Goal: Task Accomplishment & Management: Complete application form

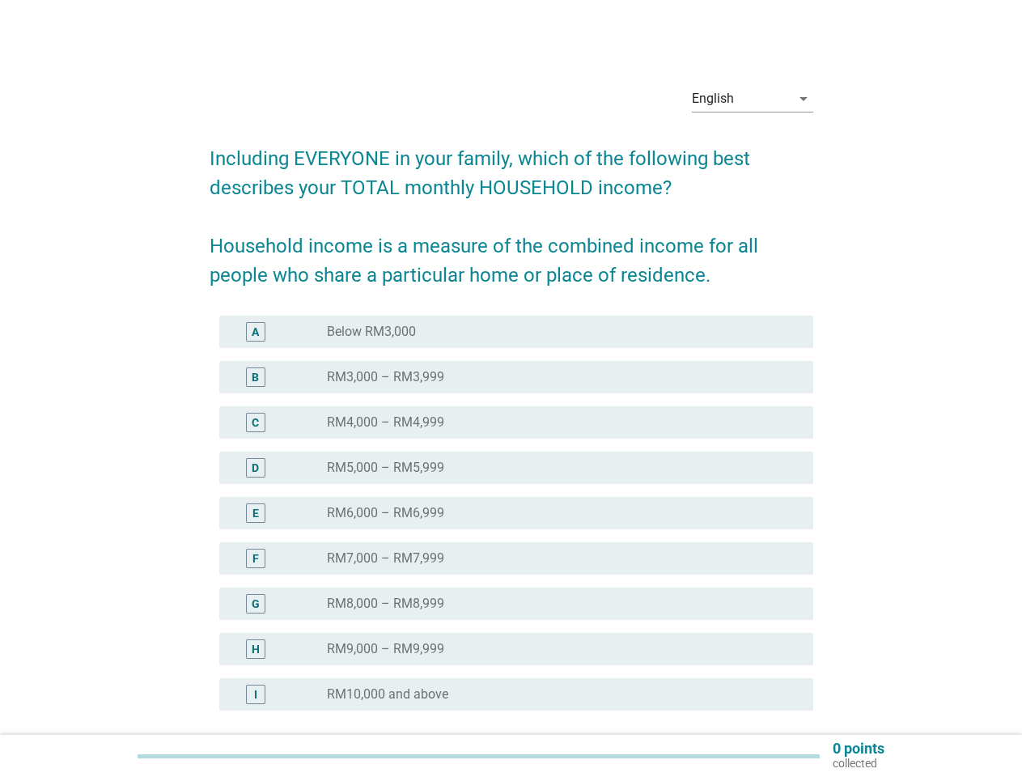
click at [511, 418] on div "radio_button_unchecked RM4,000 – RM4,999" at bounding box center [557, 422] width 460 height 16
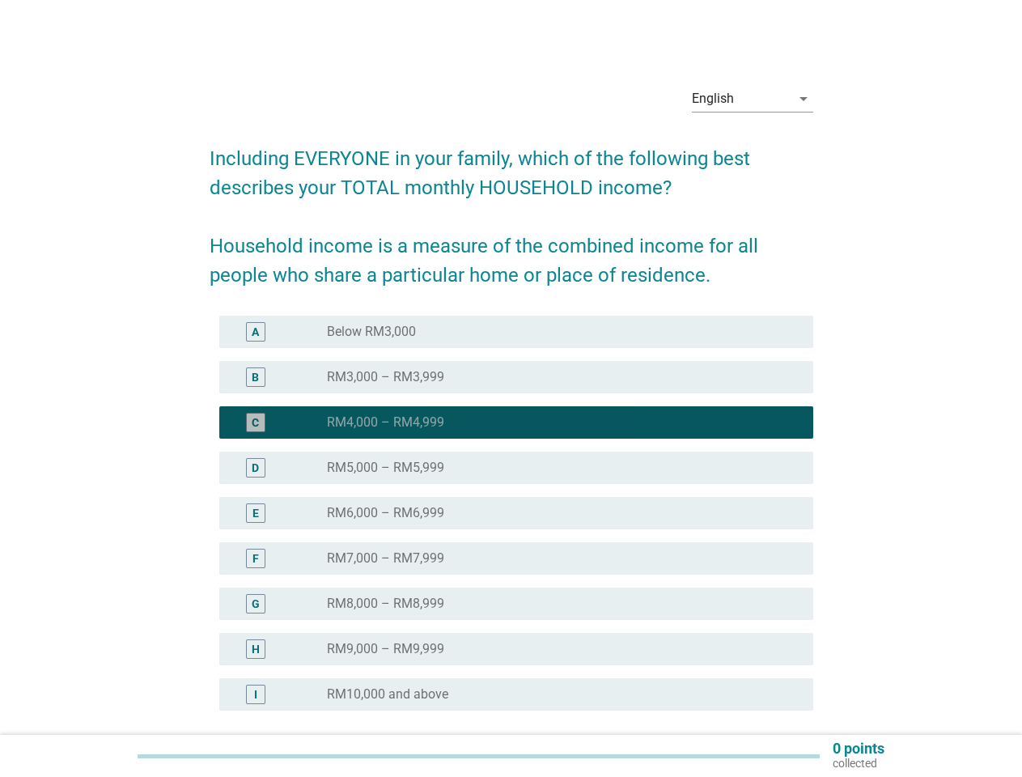
click at [752, 99] on div "English" at bounding box center [741, 99] width 99 height 26
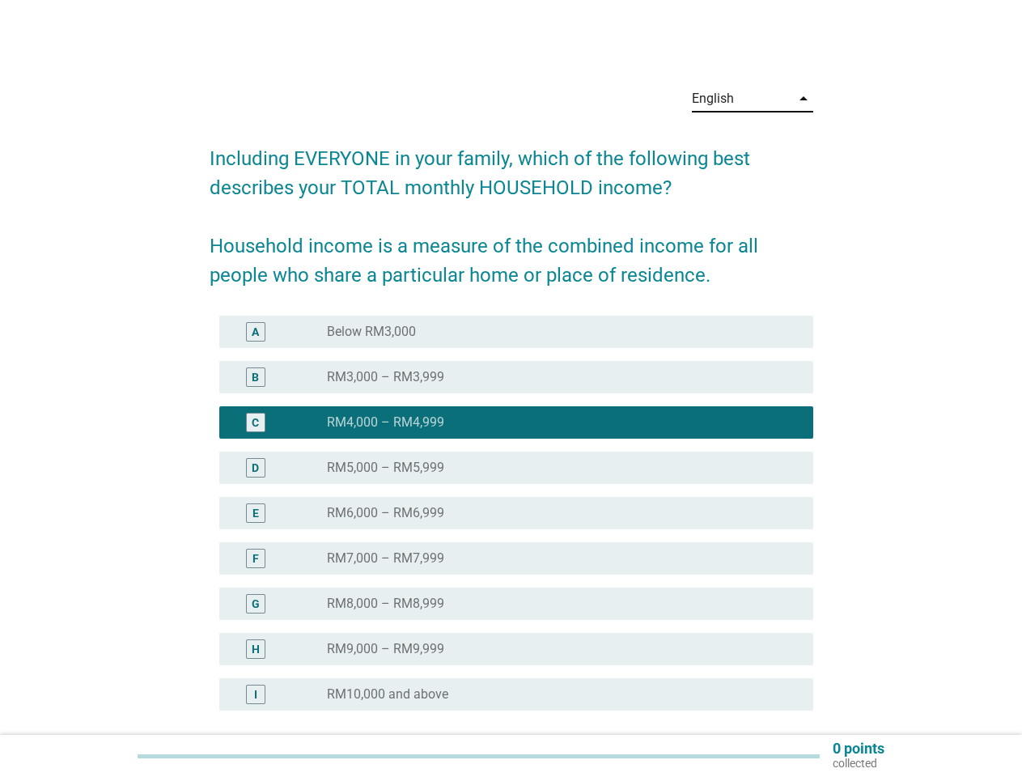
click at [511, 523] on div "E radio_button_unchecked RM6,000 – RM6,999" at bounding box center [516, 513] width 594 height 32
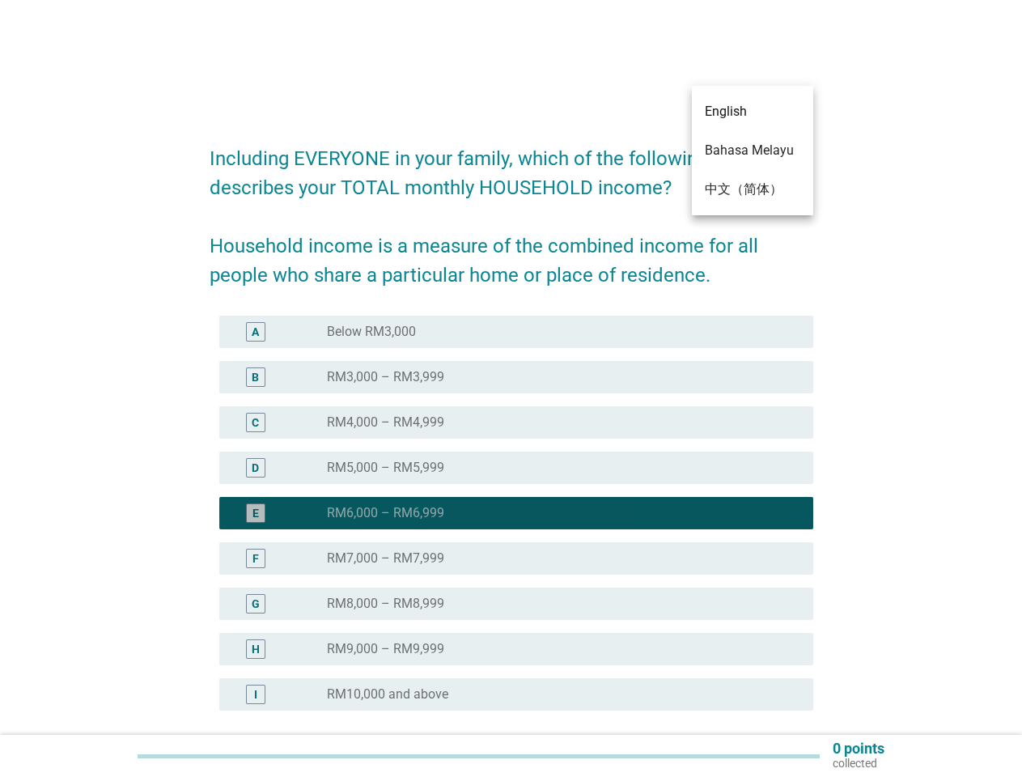
click at [511, 513] on div "radio_button_checked RM6,000 – RM6,999" at bounding box center [557, 513] width 460 height 16
click at [516, 332] on div "radio_button_unchecked Below RM3,000" at bounding box center [557, 332] width 460 height 16
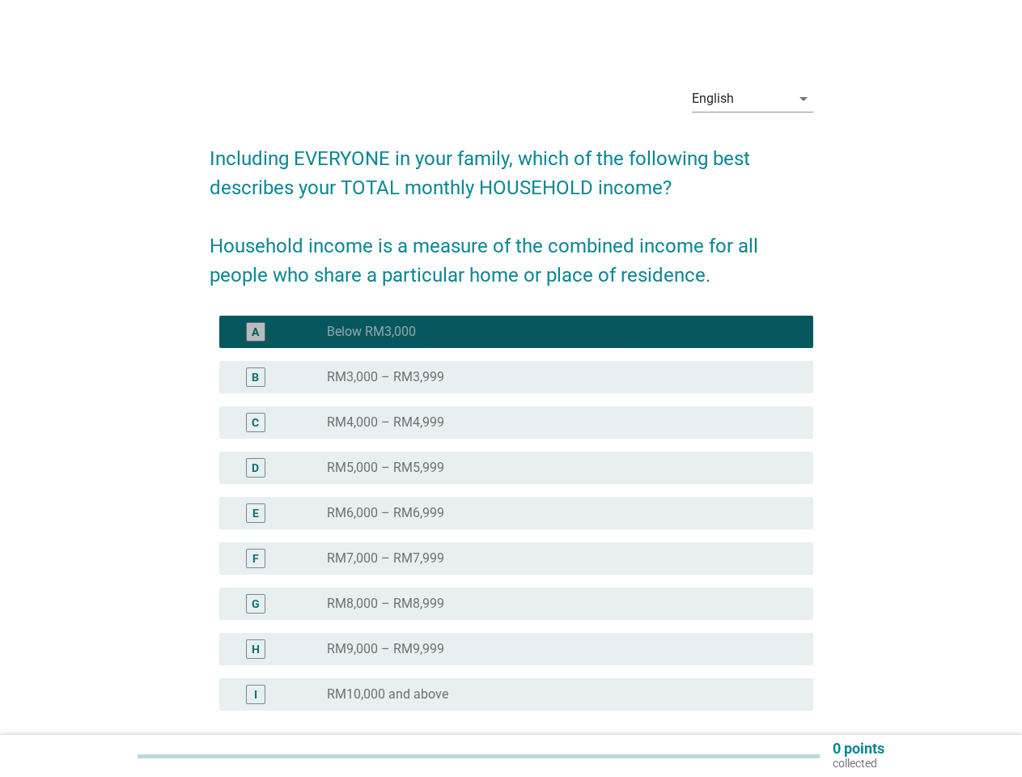
click at [371, 332] on label "Below RM3,000" at bounding box center [371, 332] width 89 height 16
click at [516, 377] on div "radio_button_unchecked RM3,000 – RM3,999" at bounding box center [557, 377] width 460 height 16
click at [385, 377] on label "RM3,000 – RM3,999" at bounding box center [385, 377] width 117 height 16
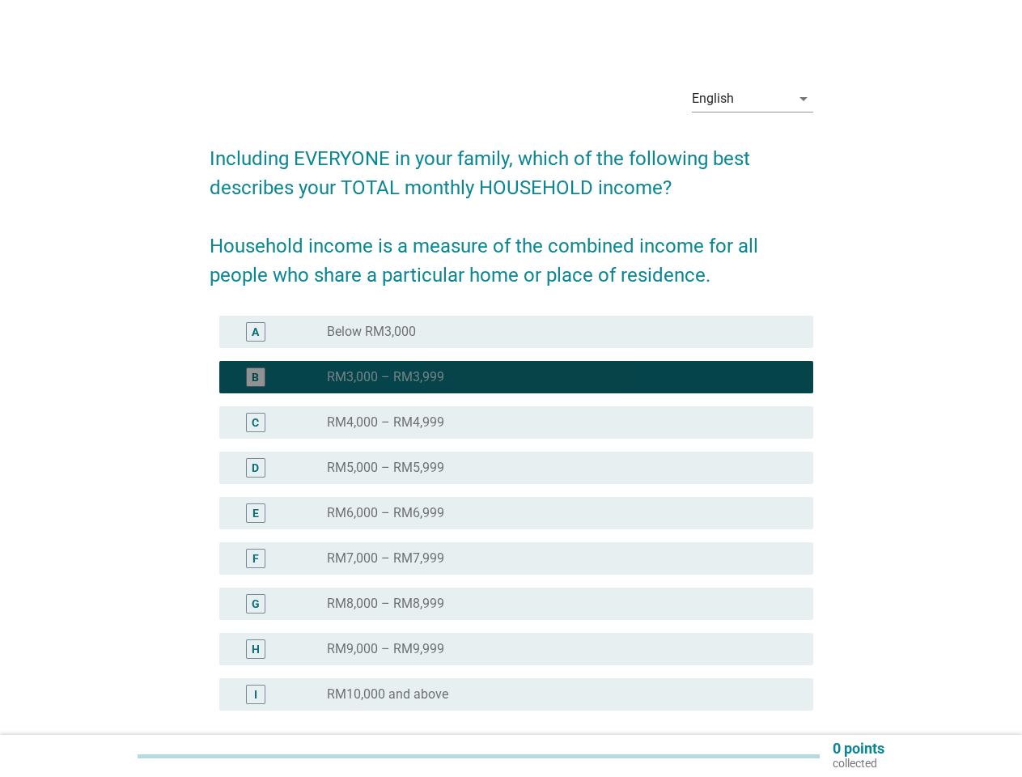
click at [516, 422] on div "radio_button_unchecked RM4,000 – RM4,999" at bounding box center [557, 422] width 460 height 16
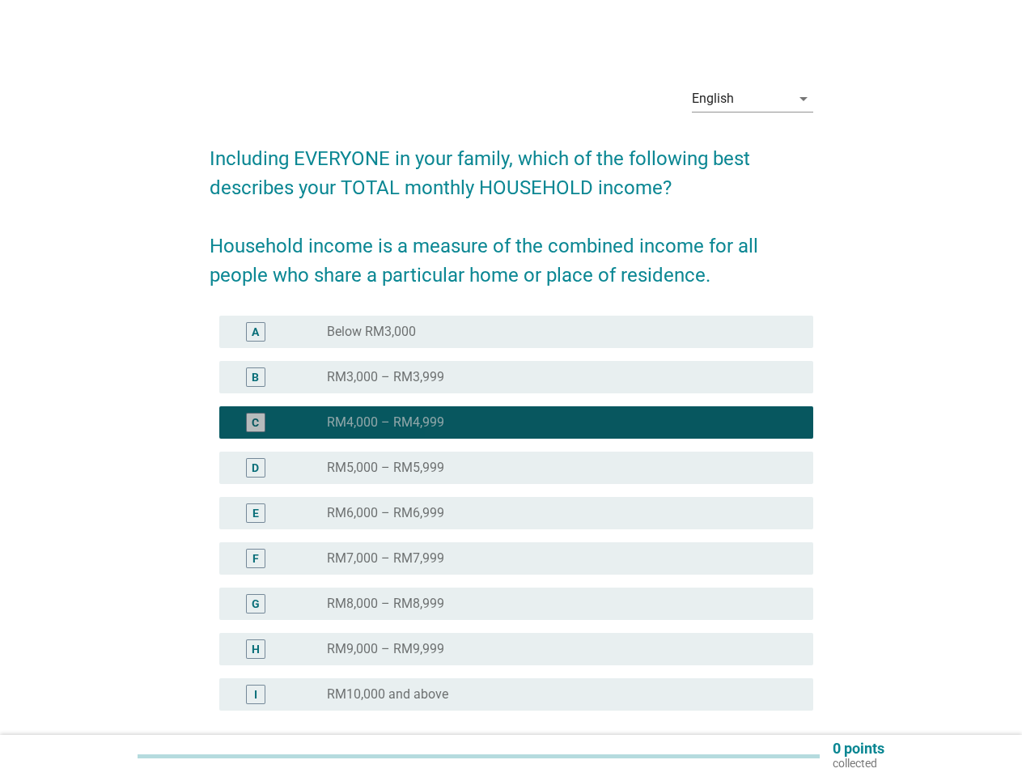
click at [385, 422] on label "RM4,000 – RM4,999" at bounding box center [385, 422] width 117 height 16
